Goal: Complete application form: Complete application form

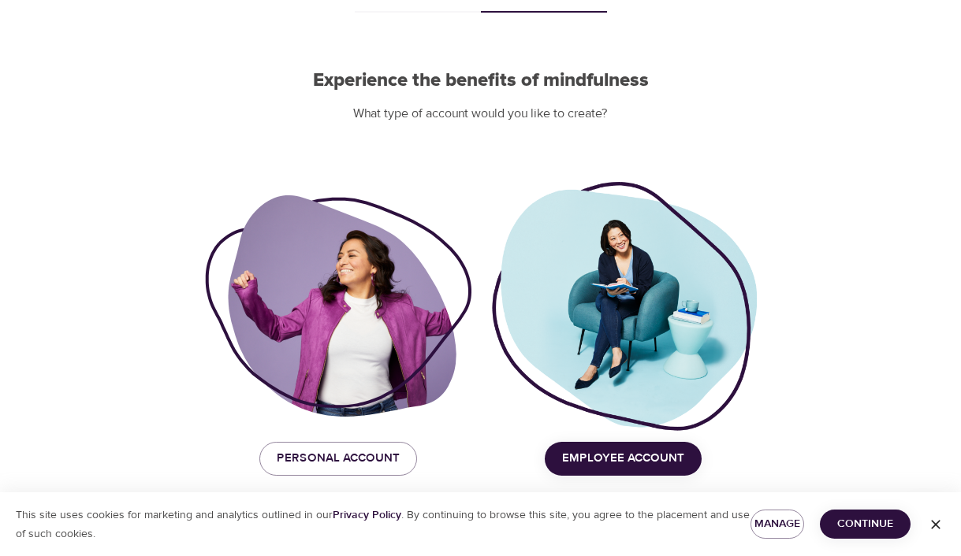
scroll to position [106, 0]
click at [356, 280] on div at bounding box center [338, 305] width 266 height 221
click at [335, 463] on span "Personal Account" at bounding box center [338, 458] width 123 height 20
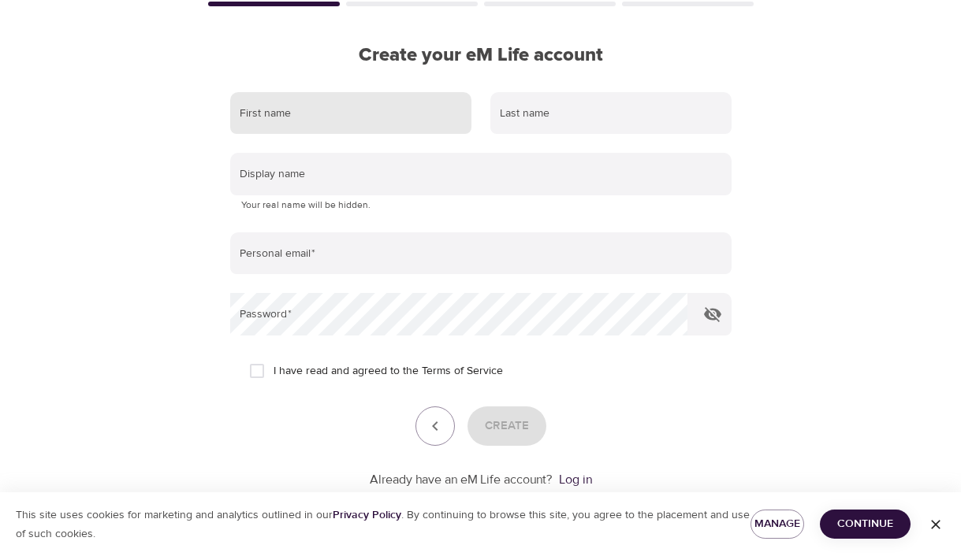
click at [359, 121] on input "text" at bounding box center [350, 113] width 241 height 43
type input "[PERSON_NAME]"
type input "[EMAIL_ADDRESS][DOMAIN_NAME]"
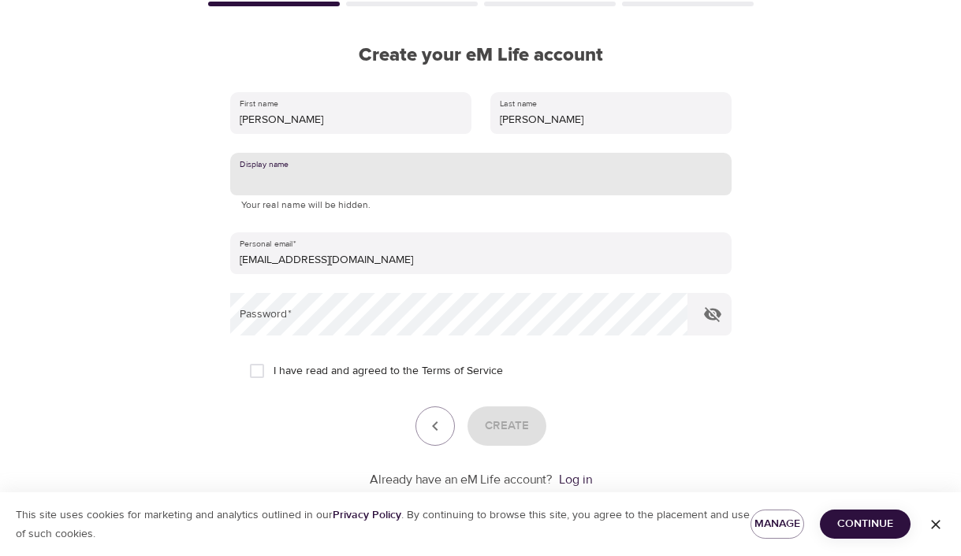
click at [365, 163] on input "text" at bounding box center [480, 174] width 501 height 43
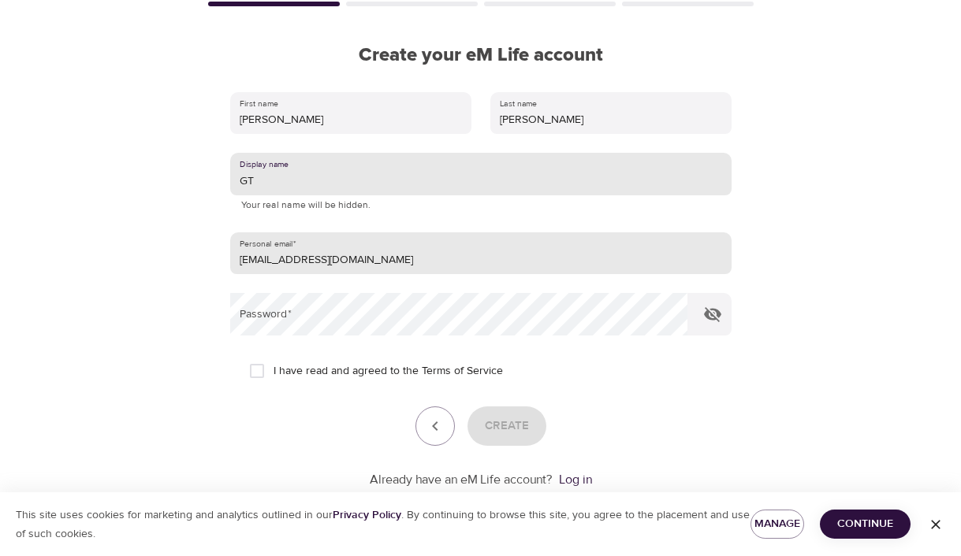
type input "GT"
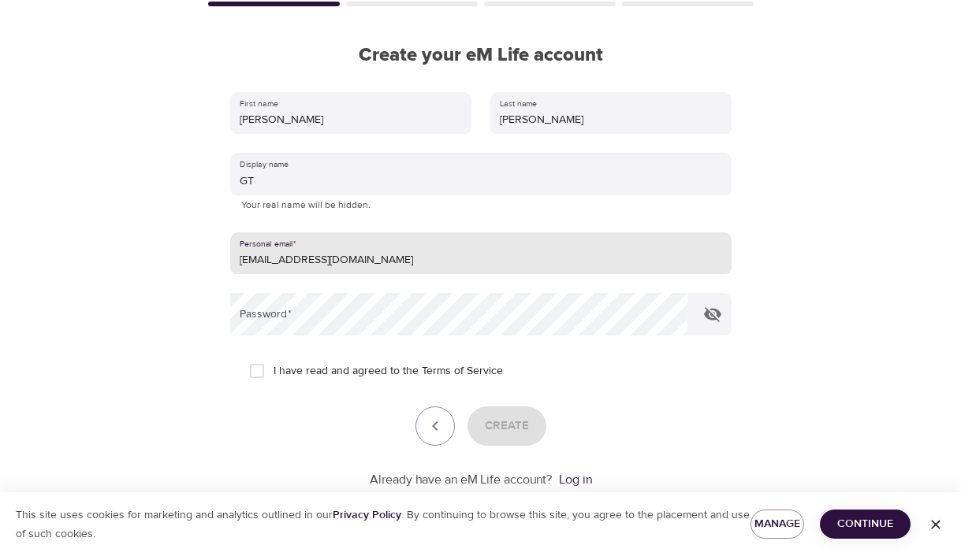
click at [268, 259] on input "[EMAIL_ADDRESS][DOMAIN_NAME]" at bounding box center [480, 254] width 501 height 43
type input "[EMAIL_ADDRESS][DOMAIN_NAME]"
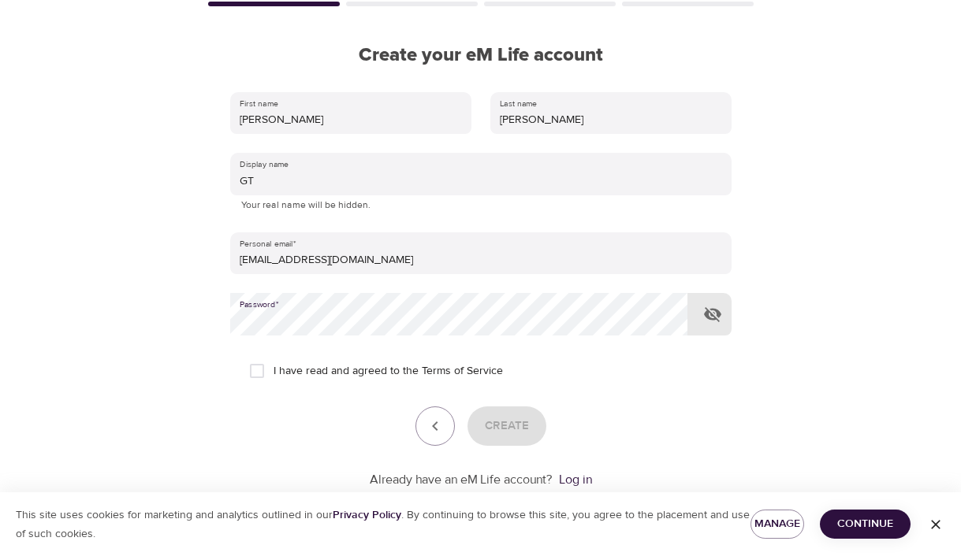
click at [262, 370] on input "I have read and agreed to the Terms of Service" at bounding box center [256, 371] width 33 height 33
checkbox input "true"
click at [441, 369] on link "Terms of Service" at bounding box center [462, 371] width 81 height 17
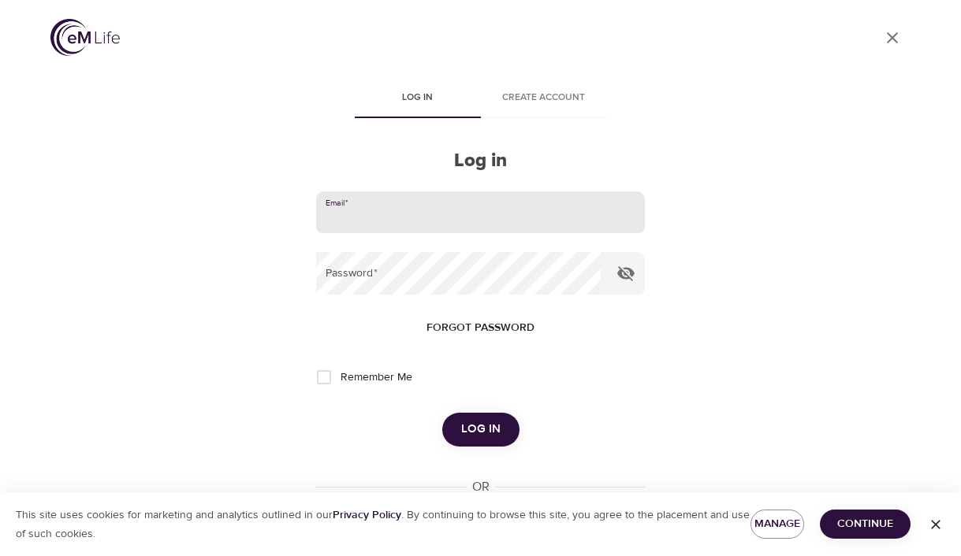
click at [396, 211] on input "email" at bounding box center [480, 213] width 328 height 43
type input "root"
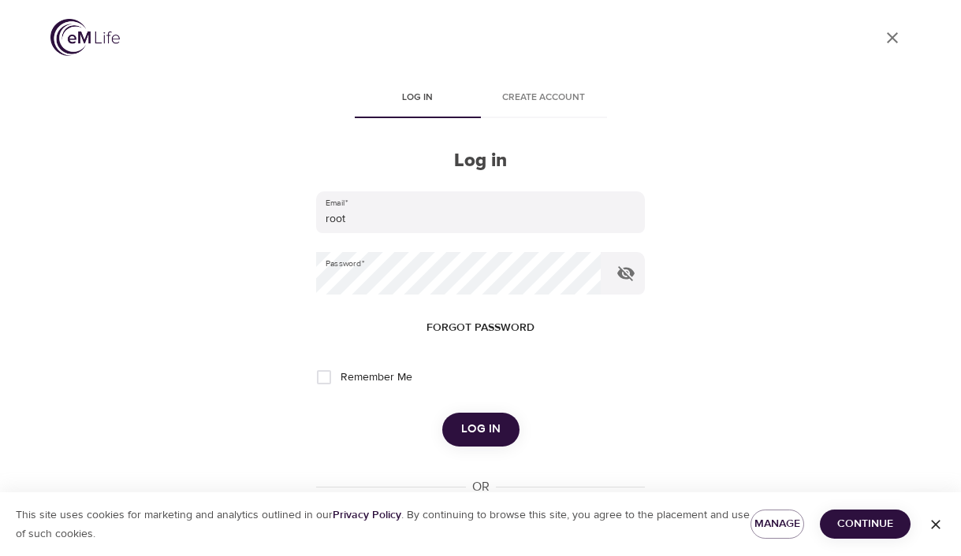
click at [370, 474] on div "Email   * root Password   * Forgot password Remember Me Log in OR You can also …" at bounding box center [480, 395] width 328 height 407
click at [479, 434] on span "Log in" at bounding box center [480, 429] width 39 height 20
